Goal: Task Accomplishment & Management: Use online tool/utility

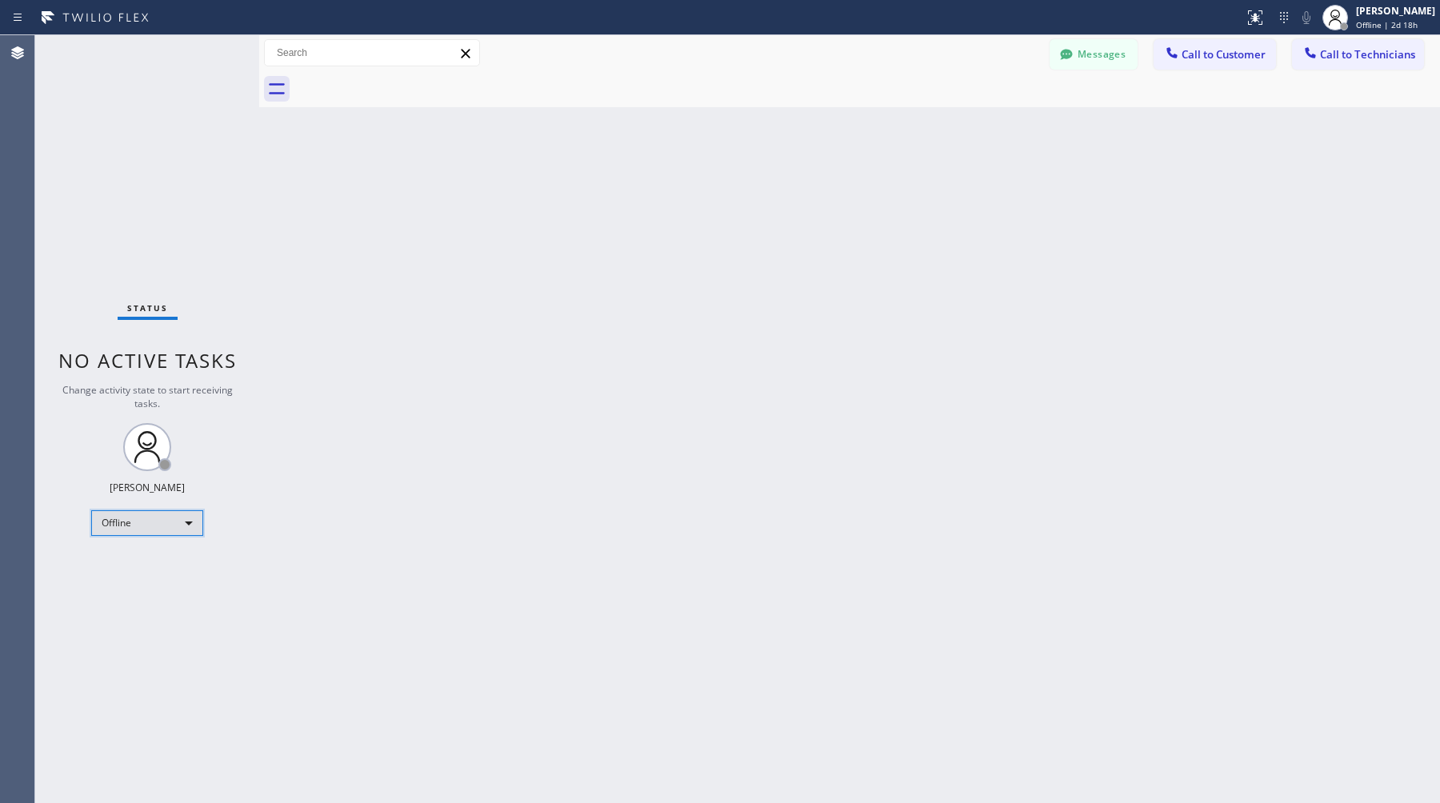
click at [143, 534] on div "Status No active tasks Change activity state to start receiving tasks. [PERSON_…" at bounding box center [147, 419] width 224 height 768
click at [145, 523] on div "Offline" at bounding box center [147, 523] width 112 height 26
click at [134, 564] on li "Available" at bounding box center [146, 564] width 109 height 19
